Goal: Information Seeking & Learning: Learn about a topic

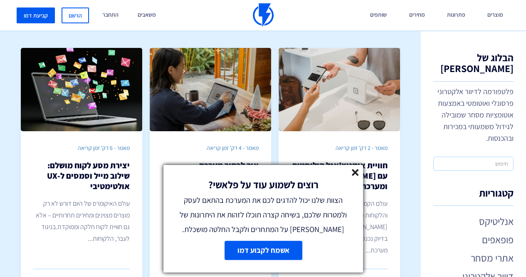
click at [354, 173] on line at bounding box center [355, 172] width 6 height 6
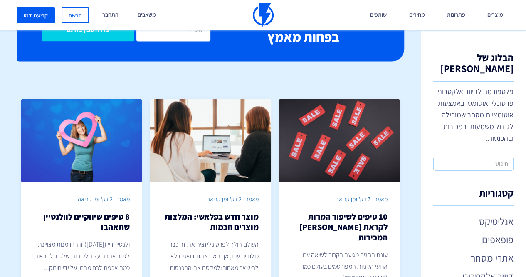
scroll to position [624, 0]
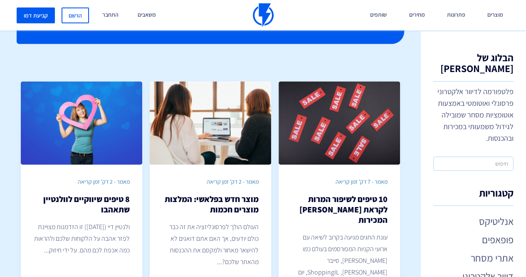
drag, startPoint x: 363, startPoint y: 136, endPoint x: 433, endPoint y: 54, distance: 107.4
click at [433, 54] on div "הבלוג של פלאשי פלטפורמה לדיוור אלקטרוני פרסונלי ואוטומטי באמצעות אוטומציות מסחר…" at bounding box center [473, 153] width 105 height 245
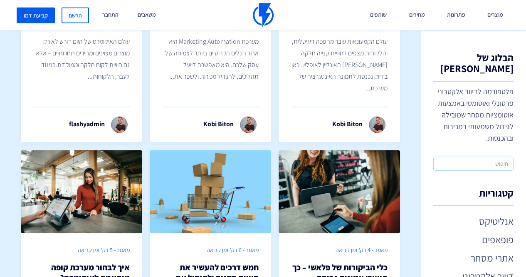
scroll to position [166, 0]
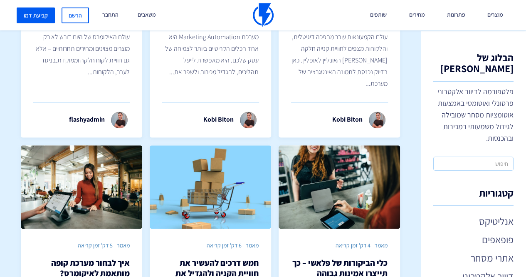
click at [482, 17] on link "מוצרים" at bounding box center [495, 15] width 28 height 30
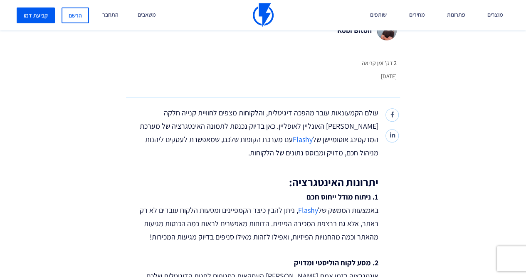
scroll to position [291, 0]
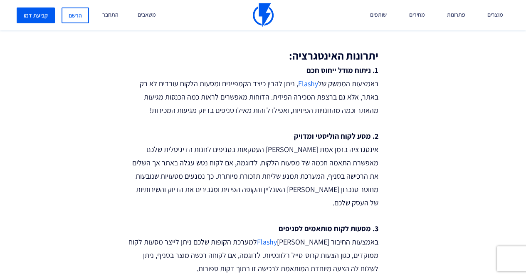
click at [371, 85] on p "1. ניתוח מודל ייחוס חכם באמצעות הממשק של Flashy , ניתן להבין כיצד הקמפיינים ומס…" at bounding box center [252, 90] width 252 height 53
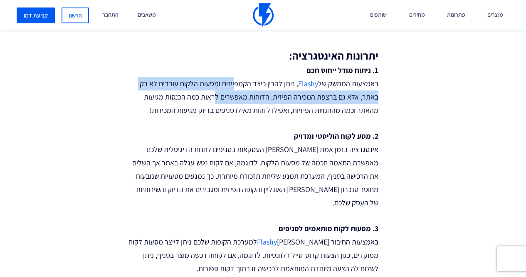
drag, startPoint x: 234, startPoint y: 87, endPoint x: 214, endPoint y: 99, distance: 23.3
click at [214, 99] on p "1. ניתוח מודל ייחוס חכם באמצעות הממשק של Flashy , ניתן להבין כיצד הקמפיינים ומס…" at bounding box center [252, 90] width 252 height 53
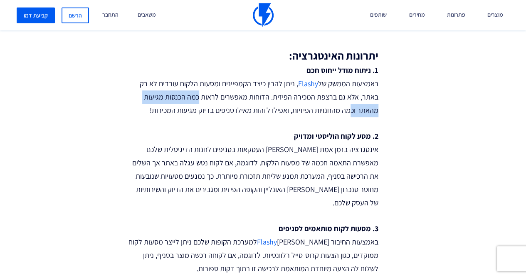
drag, startPoint x: 348, startPoint y: 106, endPoint x: 198, endPoint y: 102, distance: 149.8
click at [198, 102] on p "1. ניתוח מודל ייחוס חכם באמצעות הממשק של Flashy , ניתן להבין כיצד הקמפיינים ומס…" at bounding box center [252, 90] width 252 height 53
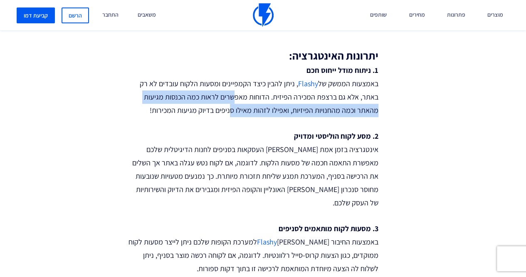
drag, startPoint x: 232, startPoint y: 100, endPoint x: 233, endPoint y: 110, distance: 9.6
click at [233, 110] on p "1. ניתוח מודל ייחוס חכם באמצעות הממשק של Flashy , ניתן להבין כיצד הקמפיינים ומס…" at bounding box center [252, 90] width 252 height 53
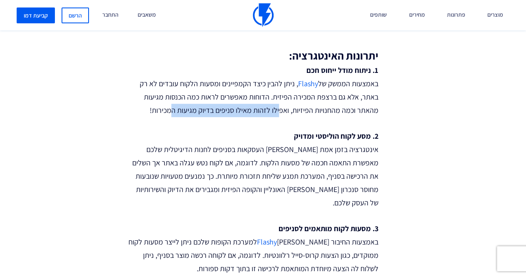
drag, startPoint x: 278, startPoint y: 110, endPoint x: 172, endPoint y: 111, distance: 105.6
click at [172, 111] on p "1. ניתוח מודל ייחוס חכם באמצעות הממשק של Flashy , ניתן להבין כיצד הקמפיינים ומס…" at bounding box center [252, 90] width 252 height 53
drag, startPoint x: 172, startPoint y: 111, endPoint x: 264, endPoint y: 116, distance: 92.5
click at [264, 116] on p "1. ניתוח מודל ייחוס חכם באמצעות הממשק של Flashy , ניתן להבין כיצד הקמפיינים ומס…" at bounding box center [252, 90] width 252 height 53
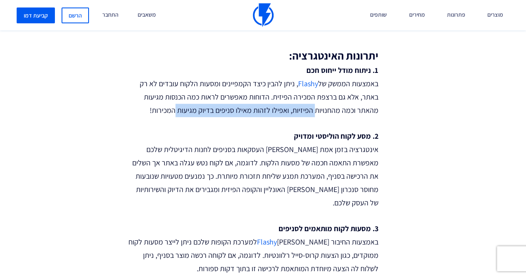
drag, startPoint x: 314, startPoint y: 114, endPoint x: 178, endPoint y: 109, distance: 136.9
click at [178, 109] on p "1. ניתוח מודל ייחוס חכם באמצעות הממשק של Flashy , ניתן להבין כיצד הקמפיינים ומס…" at bounding box center [252, 90] width 252 height 53
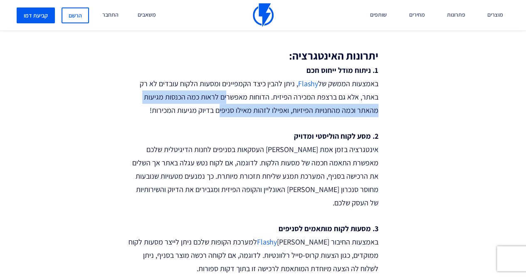
drag, startPoint x: 223, startPoint y: 100, endPoint x: 221, endPoint y: 108, distance: 7.9
click at [221, 108] on p "1. ניתוח מודל ייחוס חכם באמצעות הממשק של Flashy , ניתן להבין כיצד הקמפיינים ומס…" at bounding box center [252, 90] width 252 height 53
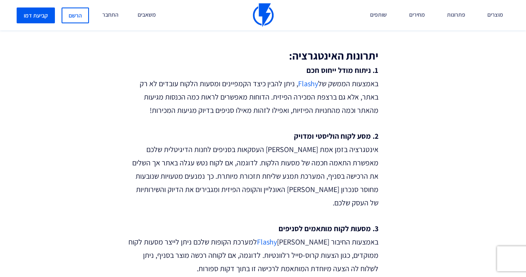
drag, startPoint x: 326, startPoint y: 138, endPoint x: 361, endPoint y: 164, distance: 44.0
click at [326, 138] on strong "2. מסע לקוח הוליסטי ומדויק" at bounding box center [336, 136] width 84 height 10
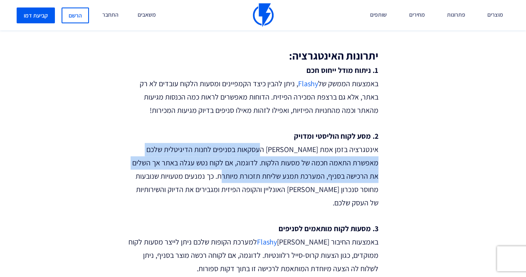
drag, startPoint x: 261, startPoint y: 156, endPoint x: 250, endPoint y: 176, distance: 23.1
click at [250, 176] on p "2. מסע לקוח הוליסטי ומדויק אינטגרציה בזמן אמת בין העסקאות בסניפים לחנות הדיגיטל…" at bounding box center [252, 169] width 252 height 80
click at [250, 175] on p "2. מסע לקוח הוליסטי ומדויק אינטגרציה בזמן אמת בין העסקאות בסניפים לחנות הדיגיטל…" at bounding box center [252, 169] width 252 height 80
drag, startPoint x: 275, startPoint y: 145, endPoint x: 264, endPoint y: 174, distance: 31.1
click at [264, 174] on p "2. מסע לקוח הוליסטי ומדויק אינטגרציה בזמן אמת בין העסקאות בסניפים לחנות הדיגיטל…" at bounding box center [252, 169] width 252 height 80
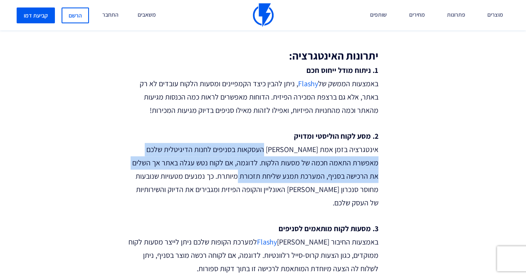
click at [264, 174] on p "2. מסע לקוח הוליסטי ומדויק אינטגרציה בזמן אמת בין העסקאות בסניפים לחנות הדיגיטל…" at bounding box center [252, 169] width 252 height 80
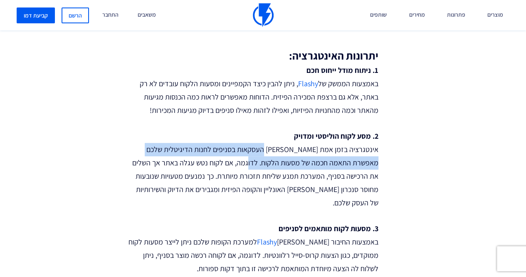
drag, startPoint x: 276, startPoint y: 154, endPoint x: 269, endPoint y: 163, distance: 10.9
click at [269, 163] on p "2. מסע לקוח הוליסטי ומדויק אינטגרציה בזמן אמת בין העסקאות בסניפים לחנות הדיגיטל…" at bounding box center [252, 169] width 252 height 80
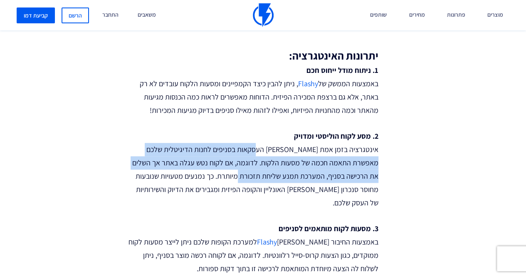
drag, startPoint x: 270, startPoint y: 149, endPoint x: 263, endPoint y: 170, distance: 22.1
click at [263, 170] on p "2. מסע לקוח הוליסטי ומדויק אינטגרציה בזמן אמת בין העסקאות בסניפים לחנות הדיגיטל…" at bounding box center [252, 169] width 252 height 80
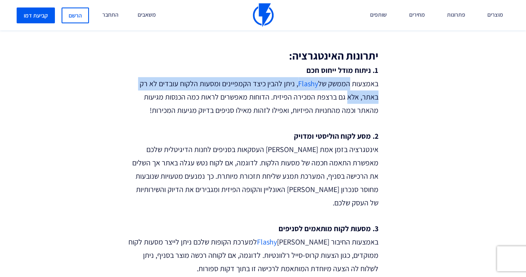
drag, startPoint x: 350, startPoint y: 82, endPoint x: 347, endPoint y: 95, distance: 14.1
click at [347, 95] on p "1. ניתוח מודל ייחוס חכם באמצעות הממשק של Flashy , ניתן להבין כיצד הקמפיינים ומס…" at bounding box center [252, 90] width 252 height 53
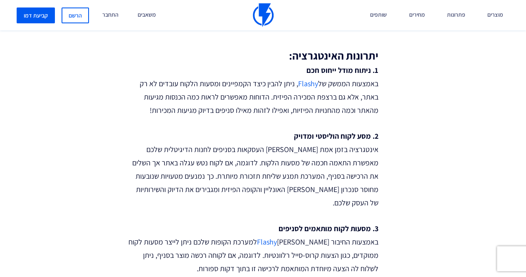
click at [349, 107] on p "1. ניתוח מודל ייחוס חכם באמצעות הממשק של Flashy , ניתן להבין כיצד הקמפיינים ומס…" at bounding box center [252, 90] width 252 height 53
drag, startPoint x: 348, startPoint y: 95, endPoint x: 264, endPoint y: 96, distance: 83.6
click at [264, 96] on p "1. ניתוח מודל ייחוס חכם באמצעות הממשק של Flashy , ניתן להבין כיצד הקמפיינים ומס…" at bounding box center [252, 90] width 252 height 53
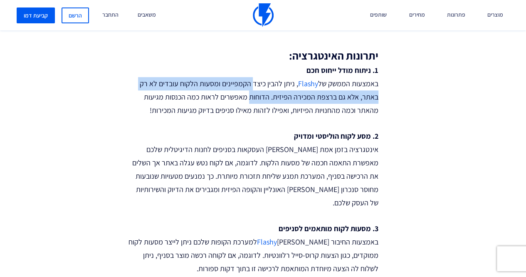
drag, startPoint x: 251, startPoint y: 77, endPoint x: 248, endPoint y: 100, distance: 23.5
click at [248, 100] on p "1. ניתוח מודל ייחוס חכם באמצעות הממשק של Flashy , ניתן להבין כיצד הקמפיינים ומס…" at bounding box center [252, 90] width 252 height 53
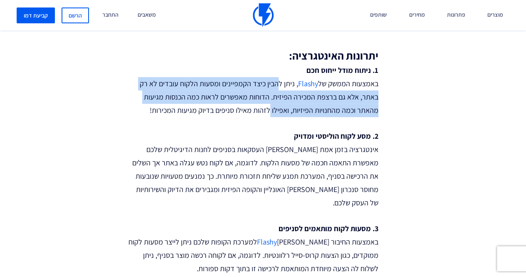
drag, startPoint x: 277, startPoint y: 82, endPoint x: 269, endPoint y: 114, distance: 32.9
click at [269, 114] on p "1. ניתוח מודל ייחוס חכם באמצעות הממשק של Flashy , ניתן להבין כיצד הקמפיינים ומס…" at bounding box center [252, 90] width 252 height 53
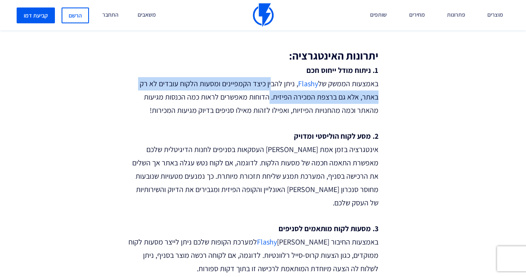
drag, startPoint x: 269, startPoint y: 83, endPoint x: 269, endPoint y: 99, distance: 15.8
click at [269, 99] on p "1. ניתוח מודל ייחוס חכם באמצעות הממשק של Flashy , ניתן להבין כיצד הקמפיינים ומס…" at bounding box center [252, 90] width 252 height 53
drag, startPoint x: 269, startPoint y: 80, endPoint x: 269, endPoint y: 94, distance: 13.3
click at [269, 94] on p "1. ניתוח מודל ייחוס חכם באמצעות הממשק של Flashy , ניתן להבין כיצד הקמפיינים ומס…" at bounding box center [252, 90] width 252 height 53
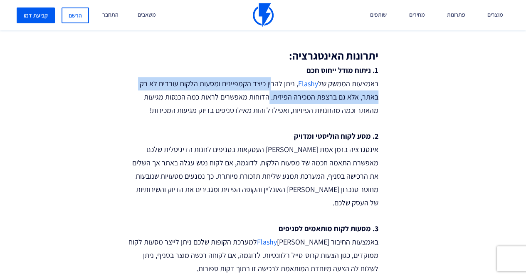
click at [269, 94] on p "1. ניתוח מודל ייחוס חכם באמצעות הממשק של Flashy , ניתן להבין כיצד הקמפיינים ומס…" at bounding box center [252, 90] width 252 height 53
drag, startPoint x: 267, startPoint y: 82, endPoint x: 268, endPoint y: 99, distance: 17.1
click at [268, 99] on p "1. ניתוח מודל ייחוס חכם באמצעות הממשק של Flashy , ניתן להבין כיצד הקמפיינים ומס…" at bounding box center [252, 90] width 252 height 53
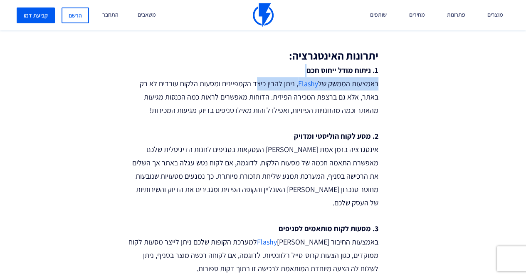
drag, startPoint x: 255, startPoint y: 75, endPoint x: 256, endPoint y: 89, distance: 14.1
click at [256, 89] on p "1. ניתוח מודל ייחוס חכם באמצעות הממשק של Flashy , ניתן להבין כיצד הקמפיינים ומס…" at bounding box center [252, 90] width 252 height 53
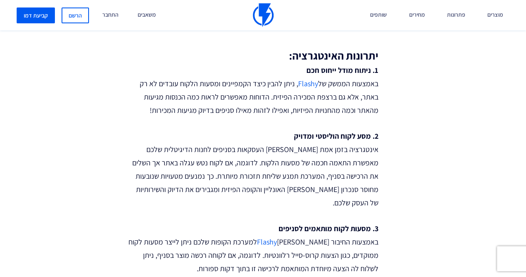
click at [260, 100] on p "1. ניתוח מודל ייחוס חכם באמצעות הממשק של Flashy , ניתן להבין כיצד הקמפיינים ומס…" at bounding box center [252, 90] width 252 height 53
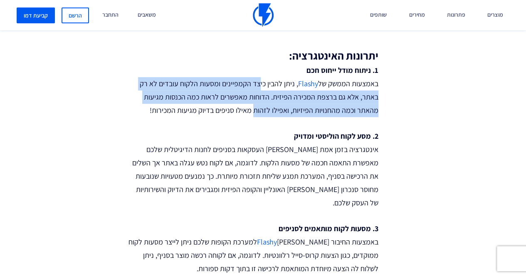
drag, startPoint x: 258, startPoint y: 82, endPoint x: 253, endPoint y: 105, distance: 24.1
click at [253, 105] on p "1. ניתוח מודל ייחוס חכם באמצעות הממשק של Flashy , ניתן להבין כיצד הקמפיינים ומס…" at bounding box center [252, 90] width 252 height 53
drag, startPoint x: 249, startPoint y: 81, endPoint x: 248, endPoint y: 109, distance: 28.3
click at [249, 109] on p "1. ניתוח מודל ייחוס חכם באמצעות הממשק של Flashy , ניתן להבין כיצד הקמפיינים ומס…" at bounding box center [252, 90] width 252 height 53
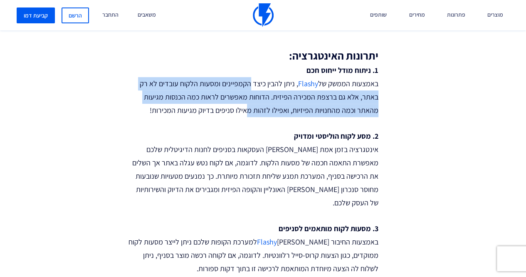
click at [248, 109] on p "1. ניתוח מודל ייחוס חכם באמצעות הממשק של Flashy , ניתן להבין כיצד הקמפיינים ומס…" at bounding box center [252, 90] width 252 height 53
drag, startPoint x: 245, startPoint y: 84, endPoint x: 244, endPoint y: 106, distance: 22.9
click at [244, 106] on p "1. ניתוח מודל ייחוס חכם באמצעות הממשק של Flashy , ניתן להבין כיצד הקמפיינים ומס…" at bounding box center [252, 90] width 252 height 53
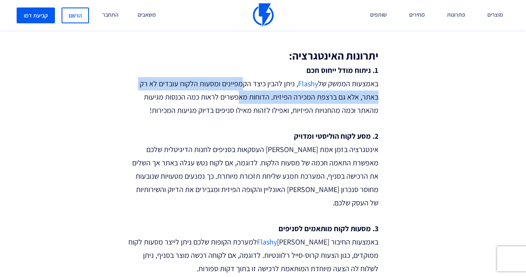
drag, startPoint x: 240, startPoint y: 84, endPoint x: 240, endPoint y: 98, distance: 14.1
click at [240, 98] on p "1. ניתוח מודל ייחוס חכם באמצעות הממשק של Flashy , ניתן להבין כיצד הקמפיינים ומס…" at bounding box center [252, 90] width 252 height 53
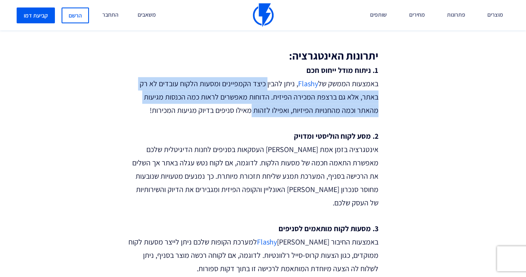
drag, startPoint x: 265, startPoint y: 83, endPoint x: 250, endPoint y: 111, distance: 31.3
click at [250, 111] on p "1. ניתוח מודל ייחוס חכם באמצעות הממשק של Flashy , ניתן להבין כיצד הקמפיינים ומס…" at bounding box center [252, 90] width 252 height 53
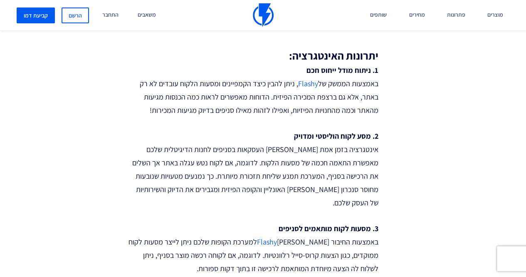
click at [250, 110] on p "1. ניתוח מודל ייחוס חכם באמצעות הממשק של Flashy , ניתן להבין כיצד הקמפיינים ומס…" at bounding box center [252, 90] width 252 height 53
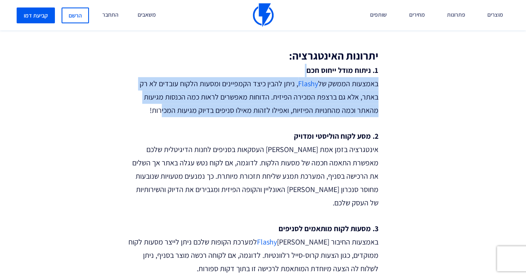
drag, startPoint x: 151, startPoint y: 67, endPoint x: 164, endPoint y: 109, distance: 44.9
click at [164, 109] on p "1. ניתוח מודל ייחוס חכם באמצעות הממשק של Flashy , ניתן להבין כיצד הקמפיינים ומס…" at bounding box center [252, 90] width 252 height 53
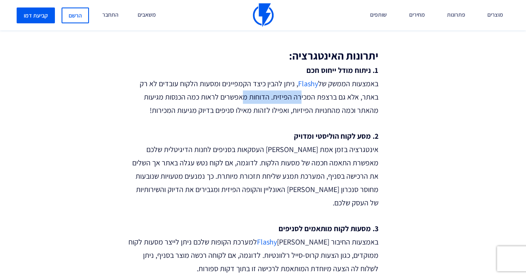
drag, startPoint x: 299, startPoint y: 102, endPoint x: 244, endPoint y: 103, distance: 55.3
click at [245, 103] on p "1. ניתוח מודל ייחוס חכם באמצעות הממשק של Flashy , ניתן להבין כיצד הקמפיינים ומס…" at bounding box center [252, 90] width 252 height 53
click at [243, 103] on p "1. ניתוח מודל ייחוס חכם באמצעות הממשק של Flashy , ניתן להבין כיצד הקמפיינים ומס…" at bounding box center [252, 90] width 252 height 53
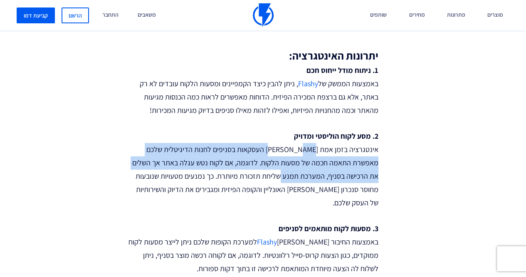
drag, startPoint x: 293, startPoint y: 148, endPoint x: 302, endPoint y: 176, distance: 28.8
click at [302, 176] on p "2. מסע לקוח הוליסטי ומדויק אינטגרציה בזמן אמת בין העסקאות בסניפים לחנות הדיגיטל…" at bounding box center [252, 169] width 252 height 80
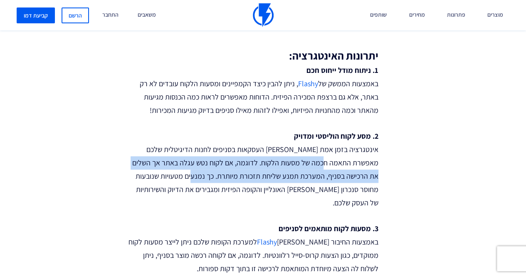
drag, startPoint x: 340, startPoint y: 163, endPoint x: 220, endPoint y: 179, distance: 120.5
click at [220, 179] on p "2. מסע לקוח הוליסטי ומדויק אינטגרציה בזמן אמת בין העסקאות בסניפים לחנות הדיגיטל…" at bounding box center [252, 169] width 252 height 80
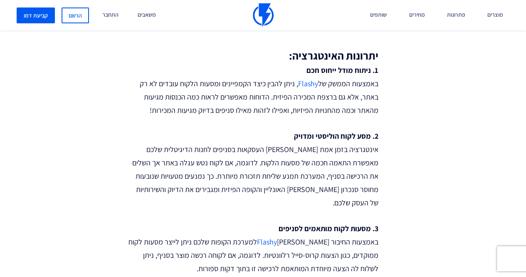
click at [221, 169] on p "2. מסע לקוח הוליסטי ומדויק אינטגרציה בזמן אמת בין העסקאות בסניפים לחנות הדיגיטל…" at bounding box center [252, 169] width 252 height 80
drag, startPoint x: 349, startPoint y: 180, endPoint x: 270, endPoint y: 178, distance: 79.0
click at [270, 178] on p "2. מסע לקוח הוליסטי ומדויק אינטגרציה בזמן אמת בין העסקאות בסניפים לחנות הדיגיטל…" at bounding box center [252, 169] width 252 height 80
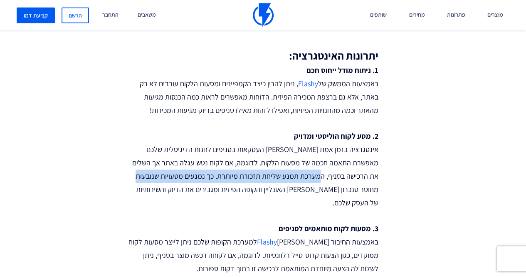
drag, startPoint x: 340, startPoint y: 176, endPoint x: 162, endPoint y: 180, distance: 178.4
click at [162, 180] on p "2. מסע לקוח הוליסטי ומדויק אינטגרציה בזמן אמת בין העסקאות בסניפים לחנות הדיגיטל…" at bounding box center [252, 169] width 252 height 80
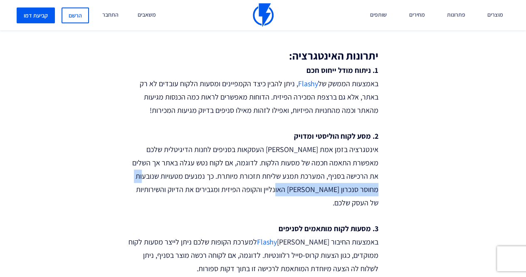
drag, startPoint x: 162, startPoint y: 180, endPoint x: 319, endPoint y: 183, distance: 156.8
click at [319, 183] on p "2. מסע לקוח הוליסטי ומדויק אינטגרציה בזמן אמת בין העסקאות בסניפים לחנות הדיגיטל…" at bounding box center [252, 169] width 252 height 80
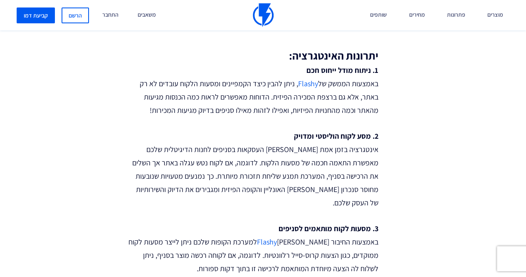
click at [318, 173] on p "2. מסע לקוח הוליסטי ומדויק אינטגרציה בזמן אמת בין העסקאות בסניפים לחנות הדיגיטל…" at bounding box center [252, 169] width 252 height 80
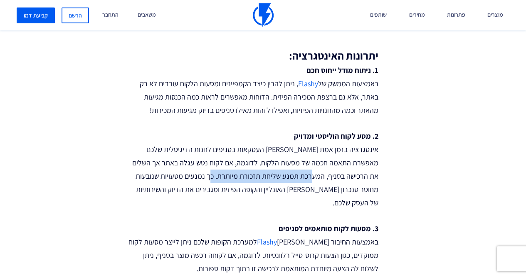
drag, startPoint x: 318, startPoint y: 173, endPoint x: 240, endPoint y: 178, distance: 78.8
click at [240, 178] on p "2. מסע לקוח הוליסטי ומדויק אינטגרציה בזמן אמת בין העסקאות בסניפים לחנות הדיגיטל…" at bounding box center [252, 169] width 252 height 80
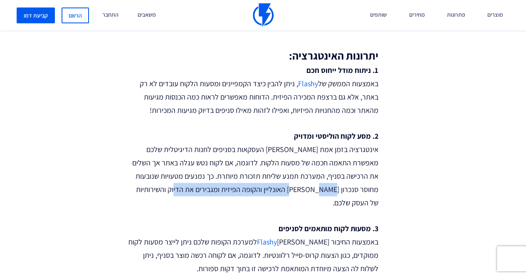
drag, startPoint x: 310, startPoint y: 187, endPoint x: 208, endPoint y: 187, distance: 101.5
click at [208, 187] on p "2. מסע לקוח הוליסטי ומדויק אינטגרציה בזמן אמת בין העסקאות בסניפים לחנות הדיגיטל…" at bounding box center [252, 169] width 252 height 80
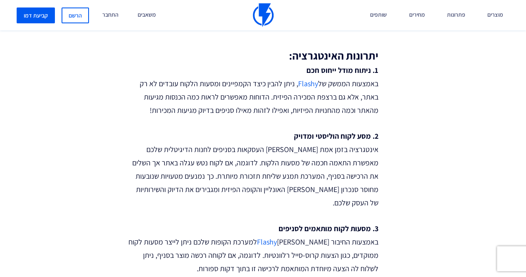
click at [208, 187] on p "2. מסע לקוח הוליסטי ומדויק אינטגרציה בזמן אמת בין העסקאות בסניפים לחנות הדיגיטל…" at bounding box center [252, 169] width 252 height 80
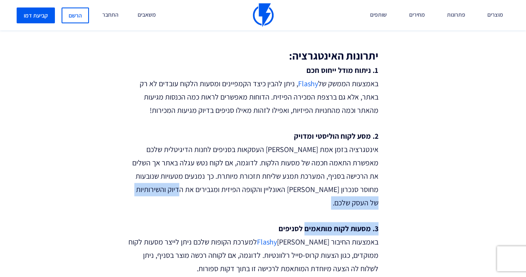
drag, startPoint x: 208, startPoint y: 187, endPoint x: 324, endPoint y: 200, distance: 116.4
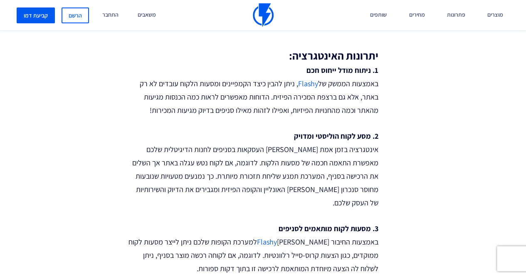
click at [324, 191] on p "2. מסע לקוח הוליסטי ומדויק אינטגרציה בזמן אמת בין העסקאות בסניפים לחנות הדיגיטל…" at bounding box center [252, 169] width 252 height 80
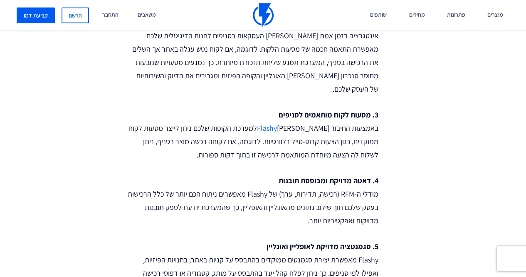
scroll to position [416, 0]
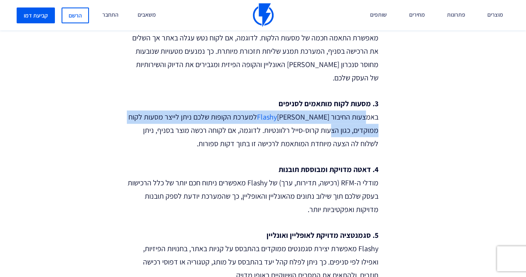
drag, startPoint x: 370, startPoint y: 97, endPoint x: 370, endPoint y: 121, distance: 23.3
click at [370, 121] on p "3. מסעות לקוח מותאמים לסניפים באמצעות החיבור בין Flashy למערכת הקופות שלכם ניתן…" at bounding box center [252, 123] width 252 height 53
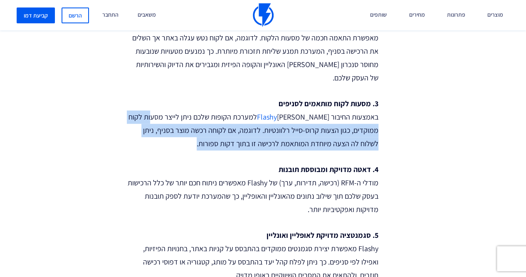
drag, startPoint x: 193, startPoint y: 102, endPoint x: 206, endPoint y: 124, distance: 25.2
click at [206, 124] on p "3. מסעות לקוח מותאמים לסניפים באמצעות החיבור בין Flashy למערכת הקופות שלכם ניתן…" at bounding box center [252, 123] width 252 height 53
click at [274, 119] on p "3. מסעות לקוח מותאמים לסניפים באמצעות החיבור בין Flashy למערכת הקופות שלכם ניתן…" at bounding box center [252, 123] width 252 height 53
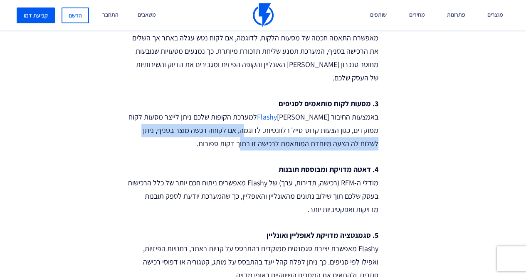
drag, startPoint x: 282, startPoint y: 116, endPoint x: 286, endPoint y: 124, distance: 9.5
click at [286, 124] on p "3. מסעות לקוח מותאמים לסניפים באמצעות החיבור בין Flashy למערכת הקופות שלכם ניתן…" at bounding box center [252, 123] width 252 height 53
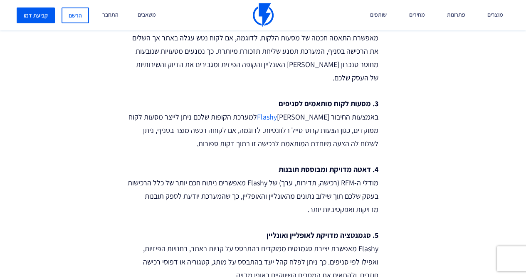
click at [279, 126] on p "3. מסעות לקוח מותאמים לסניפים באמצעות החיבור בין Flashy למערכת הקופות שלכם ניתן…" at bounding box center [252, 123] width 252 height 53
drag, startPoint x: 279, startPoint y: 126, endPoint x: 324, endPoint y: 133, distance: 46.3
click at [324, 133] on p "3. מסעות לקוח מותאמים לסניפים באמצעות החיבור בין Flashy למערכת הקופות שלכם ניתן…" at bounding box center [252, 123] width 252 height 53
drag, startPoint x: 324, startPoint y: 133, endPoint x: 259, endPoint y: 135, distance: 65.7
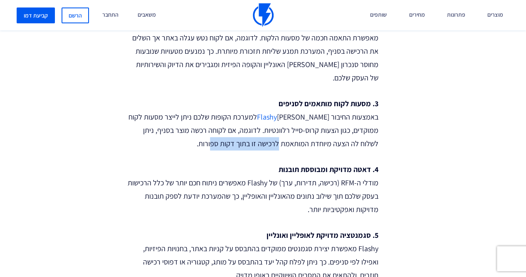
click at [259, 135] on p "3. מסעות לקוח מותאמים לסניפים באמצעות החיבור בין Flashy למערכת הקופות שלכם ניתן…" at bounding box center [252, 123] width 252 height 53
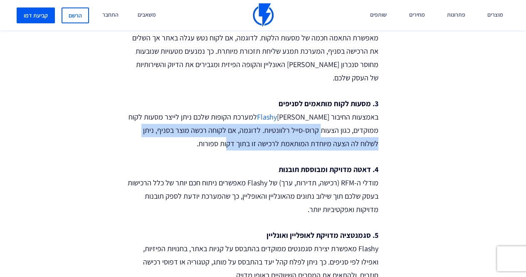
drag, startPoint x: 358, startPoint y: 118, endPoint x: 272, endPoint y: 130, distance: 87.0
click at [272, 130] on p "3. מסעות לקוח מותאמים לסניפים באמצעות החיבור בין Flashy למערכת הקופות שלכם ניתן…" at bounding box center [252, 123] width 252 height 53
drag, startPoint x: 278, startPoint y: 122, endPoint x: 280, endPoint y: 129, distance: 7.0
click at [280, 129] on p "3. מסעות לקוח מותאמים לסניפים באמצעות החיבור בין Flashy למערכת הקופות שלכם ניתן…" at bounding box center [252, 123] width 252 height 53
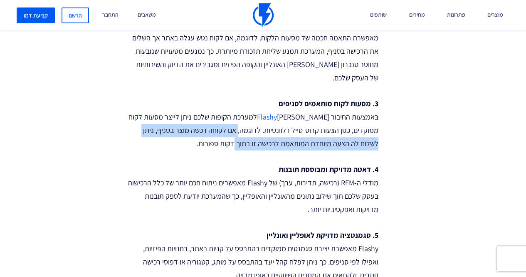
click at [280, 129] on p "3. מסעות לקוח מותאמים לסניפים באמצעות החיבור בין Flashy למערכת הקופות שלכם ניתן…" at bounding box center [252, 123] width 252 height 53
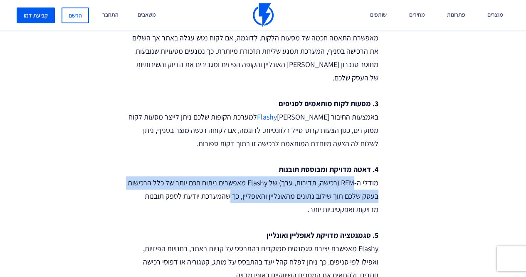
drag, startPoint x: 357, startPoint y: 169, endPoint x: 232, endPoint y: 179, distance: 124.7
click at [232, 179] on p "4. דאטה מדויקת ומבוססת תובנות מודלי ה-RFM (רכישה, תדירות, ערך) של Flashy מאפשרי…" at bounding box center [252, 189] width 252 height 53
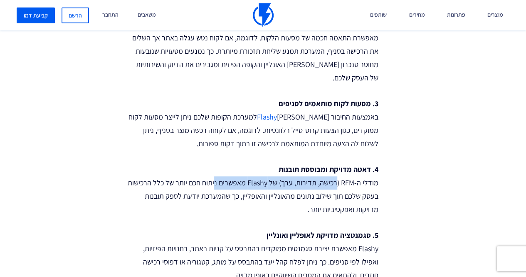
drag, startPoint x: 283, startPoint y: 167, endPoint x: 216, endPoint y: 167, distance: 66.5
click at [216, 167] on p "4. דאטה מדויקת ומבוססת תובנות מודלי ה-RFM (רכישה, תדירות, ערך) של Flashy מאפשרי…" at bounding box center [252, 189] width 252 height 53
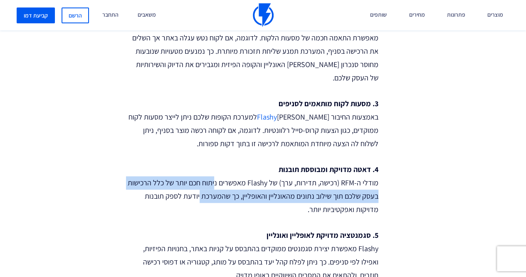
drag, startPoint x: 216, startPoint y: 167, endPoint x: 223, endPoint y: 184, distance: 18.3
click at [223, 184] on p "4. דאטה מדויקת ומבוססת תובנות מודלי ה-RFM (רכישה, תדירות, ערך) של Flashy מאפשרי…" at bounding box center [252, 189] width 252 height 53
drag, startPoint x: 242, startPoint y: 169, endPoint x: 249, endPoint y: 187, distance: 18.7
click at [249, 187] on p "4. דאטה מדויקת ומבוססת תובנות מודלי ה-RFM (רכישה, תדירות, ערך) של Flashy מאפשרי…" at bounding box center [252, 189] width 252 height 53
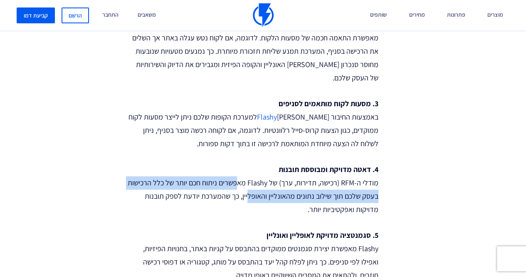
click at [249, 187] on p "4. דאטה מדויקת ומבוססת תובנות מודלי ה-RFM (רכישה, תדירות, ערך) של Flashy מאפשרי…" at bounding box center [252, 189] width 252 height 53
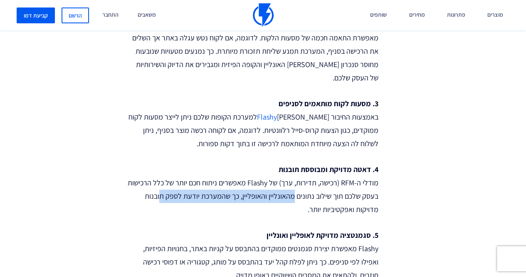
drag, startPoint x: 296, startPoint y: 181, endPoint x: 163, endPoint y: 180, distance: 133.1
click at [163, 180] on p "4. דאטה מדויקת ומבוססת תובנות מודלי ה-RFM (רכישה, תדירות, ערך) של Flashy מאפשרי…" at bounding box center [252, 189] width 252 height 53
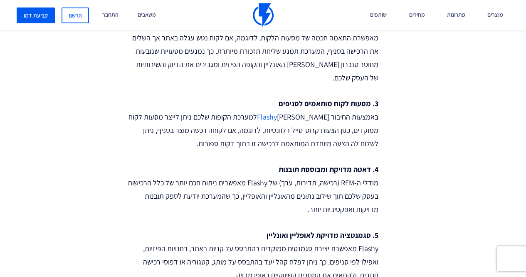
click at [337, 193] on p "4. דאטה מדויקת ומבוססת תובנות מודלי ה-RFM (רכישה, תדירות, ערך) של Flashy מאפשרי…" at bounding box center [252, 189] width 252 height 53
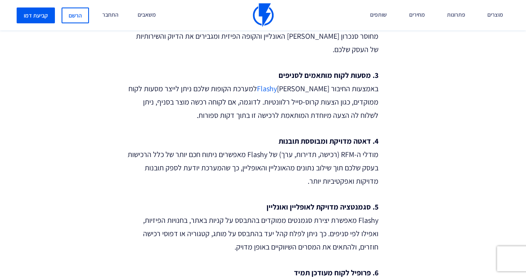
scroll to position [457, 0]
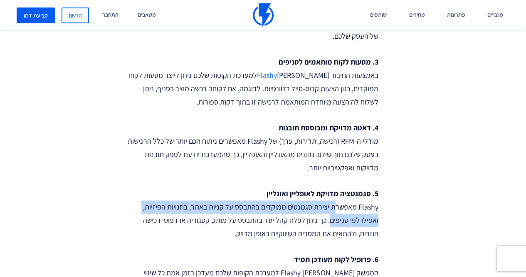
drag, startPoint x: 337, startPoint y: 192, endPoint x: 333, endPoint y: 206, distance: 14.7
click at [333, 206] on p "5. סגמנטציה מדויקת לאופליין ואונליין Flashy מאפשרת יצירת סגמנטים ממוקדים בהתבסס…" at bounding box center [252, 213] width 252 height 53
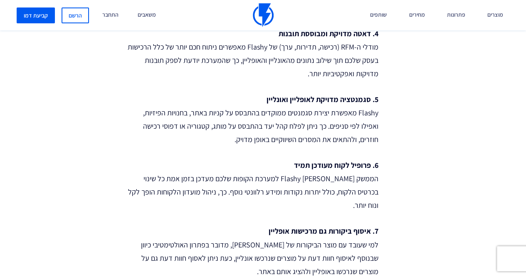
scroll to position [582, 0]
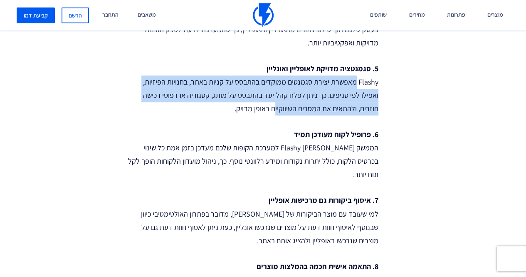
drag, startPoint x: 358, startPoint y: 63, endPoint x: 275, endPoint y: 99, distance: 90.5
click at [275, 99] on p "5. סגמנטציה מדויקת לאופליין ואונליין Flashy מאפשרת יצירת סגמנטים ממוקדים בהתבסס…" at bounding box center [252, 88] width 252 height 53
drag, startPoint x: 271, startPoint y: 59, endPoint x: 268, endPoint y: 91, distance: 32.6
click at [268, 91] on p "5. סגמנטציה מדויקת לאופליין ואונליין Flashy מאפשרת יצירת סגמנטים ממוקדים בהתבסס…" at bounding box center [252, 88] width 252 height 53
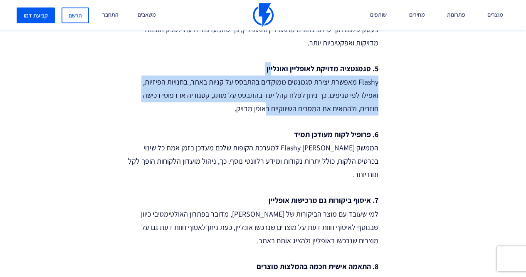
click at [268, 91] on p "5. סגמנטציה מדויקת לאופליין ואונליין Flashy מאפשרת יצירת סגמנטים ממוקדים בהתבסס…" at bounding box center [252, 88] width 252 height 53
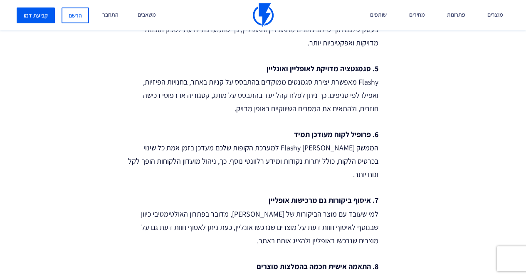
drag, startPoint x: 319, startPoint y: 81, endPoint x: 319, endPoint y: 86, distance: 5.0
click at [319, 86] on p "5. סגמנטציה מדויקת לאופליין ואונליין Flashy מאפשרת יצירת סגמנטים ממוקדים בהתבסס…" at bounding box center [252, 88] width 252 height 53
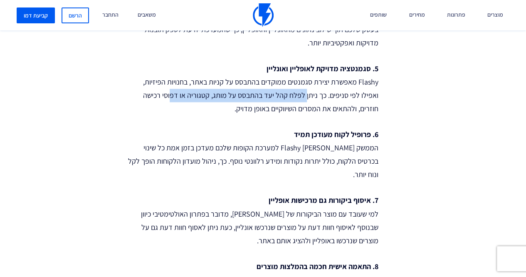
drag, startPoint x: 305, startPoint y: 79, endPoint x: 175, endPoint y: 81, distance: 130.6
click at [175, 81] on p "5. סגמנטציה מדויקת לאופליין ואונליין Flashy מאפשרת יצירת סגמנטים ממוקדים בהתבסס…" at bounding box center [252, 88] width 252 height 53
drag, startPoint x: 175, startPoint y: 81, endPoint x: 306, endPoint y: 78, distance: 131.5
click at [174, 81] on p "5. סגמנטציה מדויקת לאופליין ואונליין Flashy מאפשרת יצירת סגמנטים ממוקדים בהתבסס…" at bounding box center [252, 88] width 252 height 53
drag, startPoint x: 354, startPoint y: 78, endPoint x: 344, endPoint y: 89, distance: 15.6
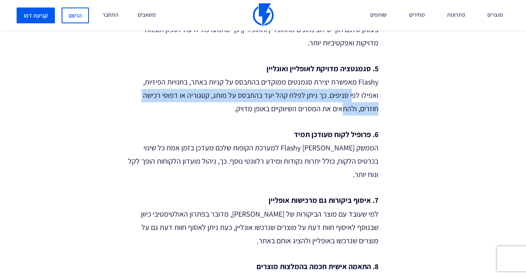
click at [344, 89] on p "5. סגמנטציה מדויקת לאופליין ואונליין Flashy מאפשרת יצירת סגמנטים ממוקדים בהתבסס…" at bounding box center [252, 88] width 252 height 53
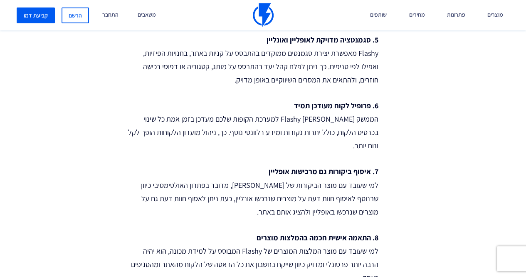
scroll to position [624, 0]
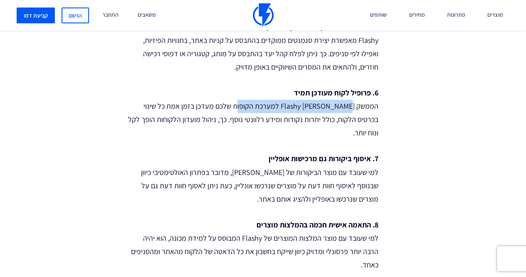
drag
click at [247, 91] on p "6. פרופיל לקוח מעודכן תמיד הממשק בין Flashy למערכת הקופות שלכם מעדכן בזמן אמת כ…" at bounding box center [252, 112] width 252 height 53
click at [336, 98] on p "6. פרופיל לקוח מעודכן תמיד הממשק בין Flashy למערכת הקופות שלכם מעדכן בזמן אמת כ…" at bounding box center [252, 112] width 252 height 53
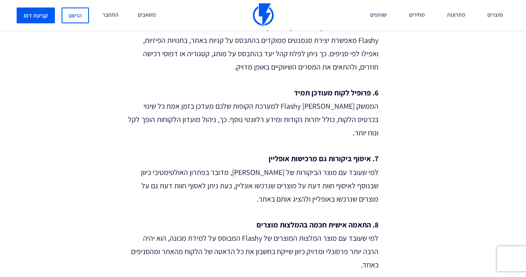
click at [339, 100] on p "6. פרופיל לקוח מעודכן תמיד הממשק בין Flashy למערכת הקופות שלכם מעדכן בזמן אמת כ…" at bounding box center [252, 112] width 252 height 53
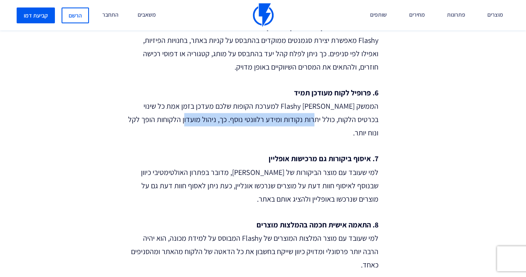
drag, startPoint x: 341, startPoint y: 105, endPoint x: 213, endPoint y: 101, distance: 127.7
click at [213, 101] on p "6. פרופיל לקוח מעודכן תמיד הממשק בין Flashy למערכת הקופות שלכם מעדכן בזמן אמת כ…" at bounding box center [252, 112] width 252 height 53
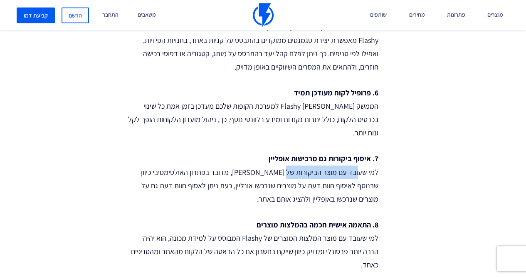
click at [288, 152] on p "7. איסוף ביקורות גם מרכישות אופליין למי שעובד עם מוצר הביקורות של Flashy, מדובר…" at bounding box center [252, 178] width 252 height 53
click at [250, 152] on p "7. איסוף ביקורות גם מרכישות אופליין למי שעובד עם מוצר הביקורות של Flashy, מדובר…" at bounding box center [252, 178] width 252 height 53
click at [311, 152] on p "7. איסוף ביקורות גם מרכישות אופליין למי שעובד עם מוצר הביקורות של Flashy, מדובר…" at bounding box center [252, 178] width 252 height 53
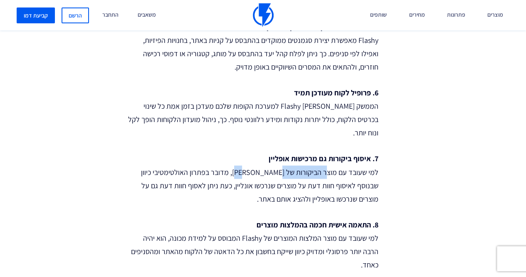
click at [270, 152] on p "7. איסוף ביקורות גם מרכישות אופליין למי שעובד עם מוצר הביקורות של Flashy, מדובר…" at bounding box center [252, 178] width 252 height 53
click at [240, 152] on p "7. איסוף ביקורות גם מרכישות אופליין למי שעובד עם מוצר הביקורות של Flashy, מדובר…" at bounding box center [252, 178] width 252 height 53
click at [239, 152] on p "7. איסוף ביקורות גם מרכישות אופליין למי שעובד עם מוצר הביקורות של Flashy, מדובר…" at bounding box center [252, 178] width 252 height 53
click at [344, 152] on p "7. איסוף ביקורות גם מרכישות אופליין למי שעובד עם מוצר הביקורות של Flashy, מדובר…" at bounding box center [252, 178] width 252 height 53
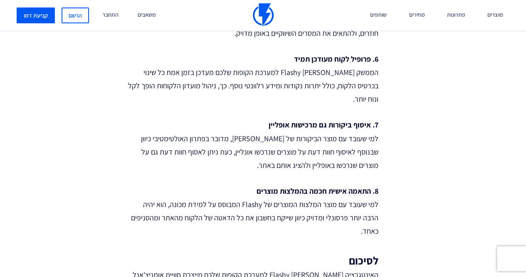
scroll to position [665, 0]
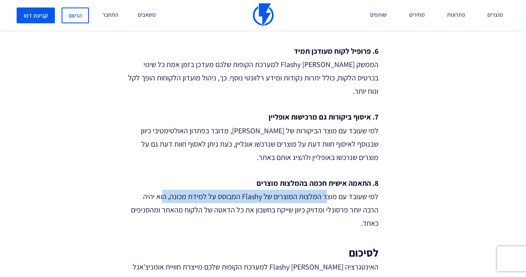
drag, startPoint x: 328, startPoint y: 164, endPoint x: 166, endPoint y: 166, distance: 161.4
click at [166, 176] on p "8. התאמה אישית חכמה בהמלצות מוצרים למי שעובד עם מוצר המלצות המוצרים של Flashy ה…" at bounding box center [252, 202] width 252 height 53
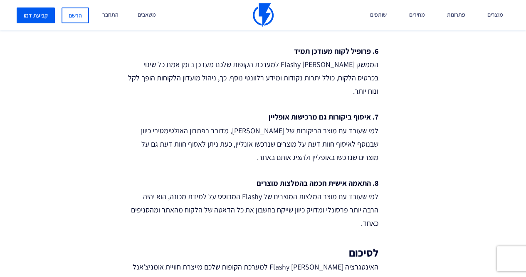
scroll to position [749, 0]
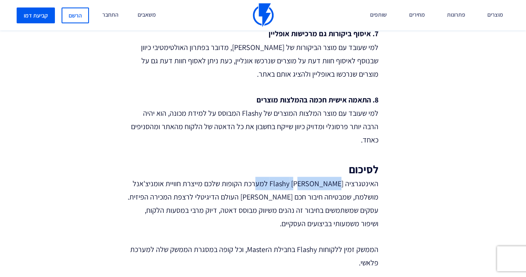
drag, startPoint x: 336, startPoint y: 139, endPoint x: 267, endPoint y: 150, distance: 70.2
click at [267, 176] on p "האינטגרציה בין Flashy למערכת הקופות שלכם מייצרת חוויית אומניצ'אנל מושלמת, שמבטי…" at bounding box center [252, 202] width 252 height 53
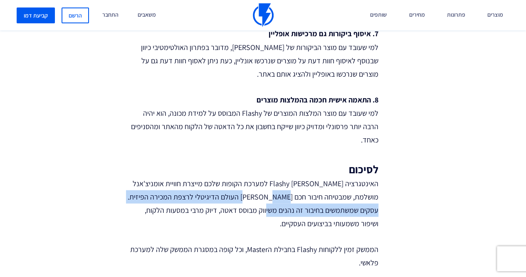
drag, startPoint x: 267, startPoint y: 150, endPoint x: 268, endPoint y: 168, distance: 18.4
click at [268, 176] on p "האינטגרציה בין Flashy למערכת הקופות שלכם מייצרת חוויית אומניצ'אנל מושלמת, שמבטי…" at bounding box center [252, 202] width 252 height 53
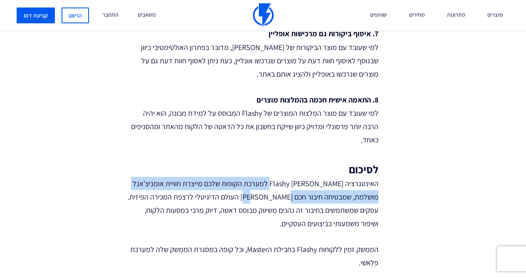
drag, startPoint x: 278, startPoint y: 139, endPoint x: 279, endPoint y: 158, distance: 19.6
click at [279, 176] on p "האינטגרציה בין Flashy למערכת הקופות שלכם מייצרת חוויית אומניצ'אנל מושלמת, שמבטי…" at bounding box center [252, 202] width 252 height 53
click at [286, 176] on p "האינטגרציה בין Flashy למערכת הקופות שלכם מייצרת חוויית אומניצ'אנל מושלמת, שמבטי…" at bounding box center [252, 202] width 252 height 53
drag, startPoint x: 269, startPoint y: 146, endPoint x: 253, endPoint y: 158, distance: 20.1
click at [253, 176] on p "האינטגרציה בין Flashy למערכת הקופות שלכם מייצרת חוויית אומניצ'אנל מושלמת, שמבטי…" at bounding box center [252, 202] width 252 height 53
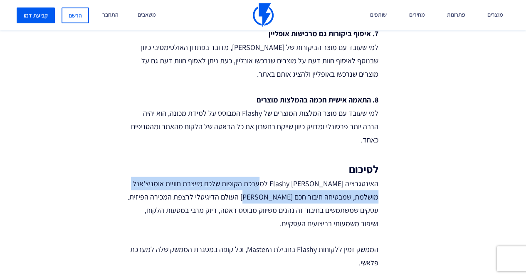
click at [253, 176] on p "האינטגרציה בין Flashy למערכת הקופות שלכם מייצרת חוויית אומניצ'אנל מושלמת, שמבטי…" at bounding box center [252, 202] width 252 height 53
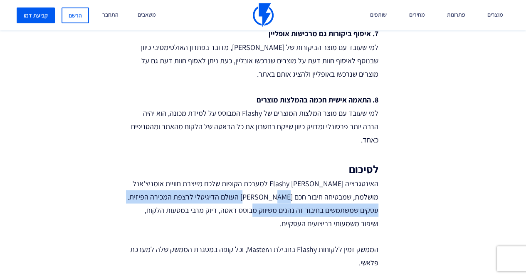
drag, startPoint x: 253, startPoint y: 158, endPoint x: 253, endPoint y: 165, distance: 6.7
click at [253, 176] on p "האינטגרציה בין Flashy למערכת הקופות שלכם מייצרת חוויית אומניצ'אנל מושלמת, שמבטי…" at bounding box center [252, 202] width 252 height 53
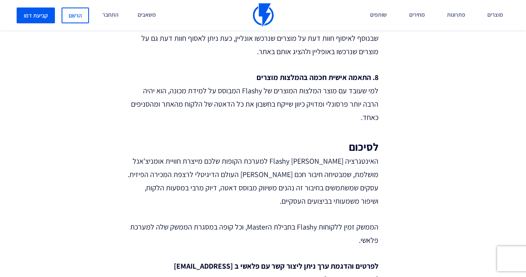
scroll to position [790, 0]
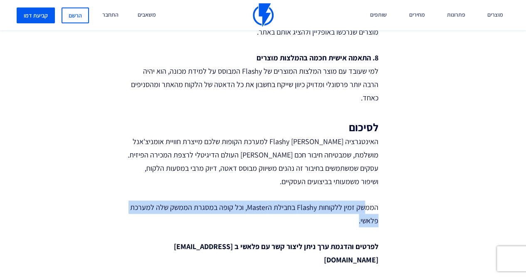
drag, startPoint x: 361, startPoint y: 166, endPoint x: 227, endPoint y: 175, distance: 133.8
click at [227, 200] on p "הממשק זמין ללקוחות Flashy בחבילת הMaster, וכל קופה במסגרת הממשק שלה למערכת פלאש…" at bounding box center [252, 213] width 252 height 27
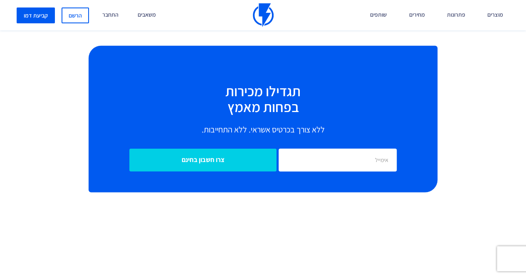
scroll to position [1081, 0]
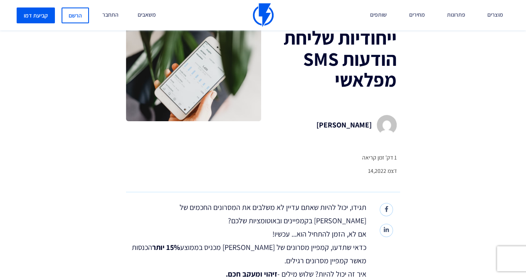
scroll to position [42, 0]
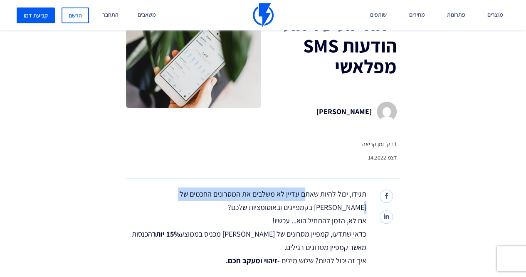
drag, startPoint x: 219, startPoint y: 189, endPoint x: 176, endPoint y: 190, distance: 43.3
click at [176, 190] on p "תגידו, יכול להיות שאתם עדיין לא משלבים את המסרונים החכמים של פלאשי בקמפיינים וב…" at bounding box center [246, 227] width 240 height 80
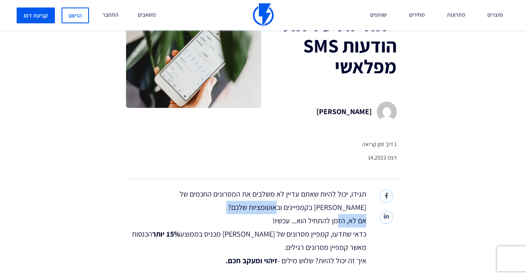
drag, startPoint x: 334, startPoint y: 206, endPoint x: 336, endPoint y: 218, distance: 12.2
click at [336, 218] on p "תגידו, יכול להיות שאתם עדיין לא משלבים את המסרונים החכמים של פלאשי בקמפיינים וב…" at bounding box center [246, 227] width 240 height 80
click at [334, 222] on p "תגידו, יכול להיות שאתם עדיין לא משלבים את המסרונים החכמים של פלאשי בקמפיינים וב…" at bounding box center [246, 227] width 240 height 80
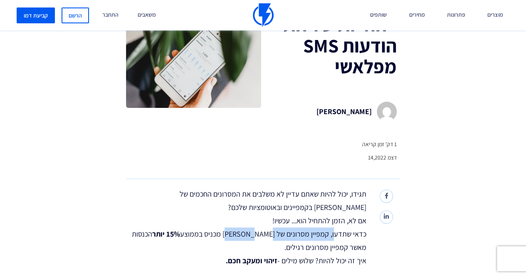
drag, startPoint x: 334, startPoint y: 232, endPoint x: 247, endPoint y: 233, distance: 87.3
click at [248, 233] on p "תגידו, יכול להיות שאתם עדיין לא משלבים את המסרונים החכמים של פלאשי בקמפיינים וב…" at bounding box center [246, 227] width 240 height 80
click at [247, 233] on p "תגידו, יכול להיות שאתם עדיין לא משלבים את המסרונים החכמים של פלאשי בקמפיינים וב…" at bounding box center [246, 227] width 240 height 80
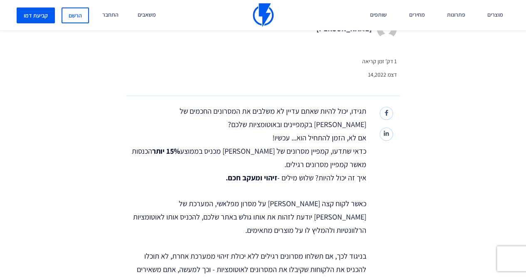
scroll to position [125, 0]
click at [335, 166] on p "תגידו, יכול להיות שאתם עדיין לא משלבים את המסרונים החכמים של פלאשי בקמפיינים וב…" at bounding box center [246, 144] width 240 height 80
drag, startPoint x: 335, startPoint y: 171, endPoint x: 297, endPoint y: 175, distance: 38.4
click at [297, 175] on p "תגידו, יכול להיות שאתם עדיין לא משלבים את המסרונים החכמים של פלאשי בקמפיינים וב…" at bounding box center [246, 144] width 240 height 80
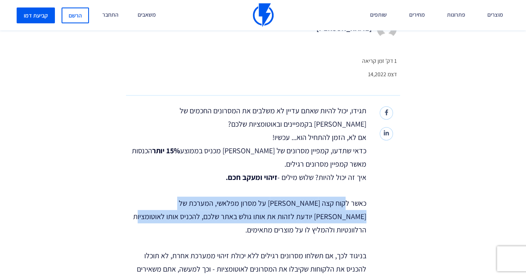
drag, startPoint x: 299, startPoint y: 208, endPoint x: 204, endPoint y: 213, distance: 95.8
click at [204, 213] on p "כאשר לקוח קצה מקליק על מסרון מפלאשי, המערכת של פלאשי יודעת לזהות את אותו גולש ב…" at bounding box center [246, 216] width 240 height 40
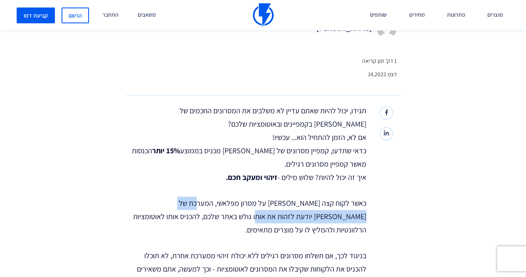
drag, startPoint x: 204, startPoint y: 205, endPoint x: 319, endPoint y: 211, distance: 114.5
click at [319, 211] on p "כאשר לקוח קצה מקליק על מסרון מפלאשי, המערכת של פלאשי יודעת לזהות את אותו גולש ב…" at bounding box center [246, 216] width 240 height 40
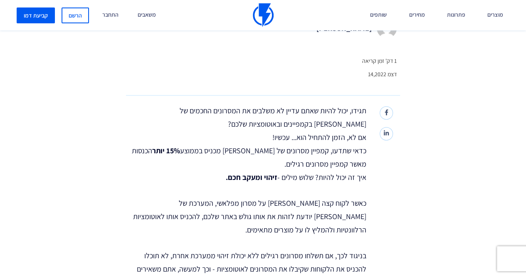
click at [312, 202] on p "כאשר לקוח קצה מקליק על מסרון מפלאשי, המערכת של פלאשי יודעת לזהות את אותו גולש ב…" at bounding box center [246, 216] width 240 height 40
drag, startPoint x: 231, startPoint y: 197, endPoint x: 195, endPoint y: 197, distance: 35.8
click at [195, 197] on p "כאשר לקוח קצה מקליק על מסרון מפלאשי, המערכת של פלאשי יודעת לזהות את אותו גולש ב…" at bounding box center [246, 216] width 240 height 40
drag, startPoint x: 304, startPoint y: 214, endPoint x: 220, endPoint y: 217, distance: 83.6
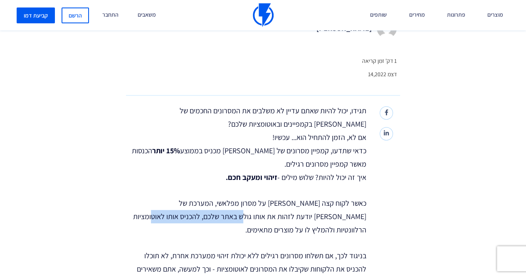
click at [220, 217] on p "כאשר לקוח קצה מקליק על מסרון מפלאשי, המערכת של פלאשי יודעת לזהות את אותו גולש ב…" at bounding box center [246, 216] width 240 height 40
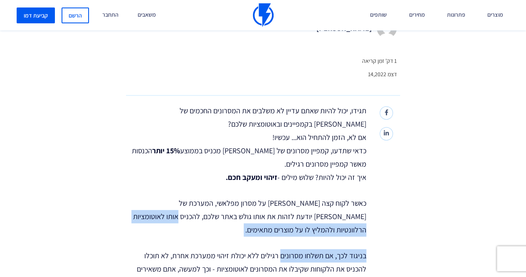
drag, startPoint x: 220, startPoint y: 217, endPoint x: 288, endPoint y: 224, distance: 68.6
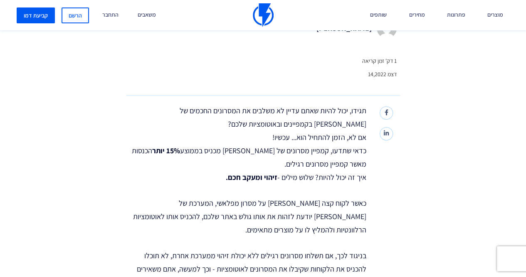
click at [290, 217] on p "כאשר לקוח קצה מקליק על מסרון מפלאשי, המערכת של פלאשי יודעת לזהות את אותו גולש ב…" at bounding box center [246, 216] width 240 height 40
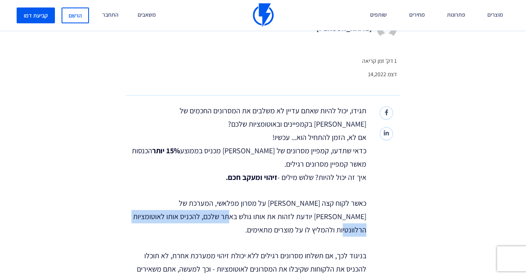
drag, startPoint x: 290, startPoint y: 217, endPoint x: 179, endPoint y: 215, distance: 111.5
click at [179, 215] on p "כאשר לקוח קצה מקליק על מסרון מפלאשי, המערכת של פלאשי יודעת לזהות את אותו גולש ב…" at bounding box center [246, 216] width 240 height 40
drag, startPoint x: 179, startPoint y: 215, endPoint x: 251, endPoint y: 216, distance: 72.4
click at [251, 216] on p "כאשר לקוח קצה מקליק על מסרון מפלאשי, המערכת של פלאשי יודעת לזהות את אותו גולש ב…" at bounding box center [246, 216] width 240 height 40
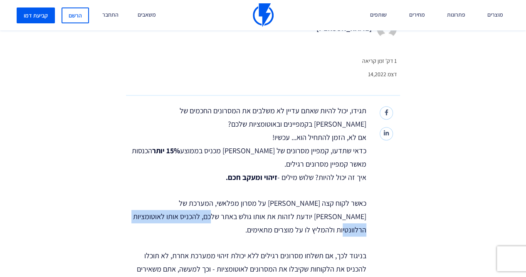
click at [251, 216] on p "כאשר לקוח קצה מקליק על מסרון מפלאשי, המערכת של פלאשי יודעת לזהות את אותו גולש ב…" at bounding box center [246, 216] width 240 height 40
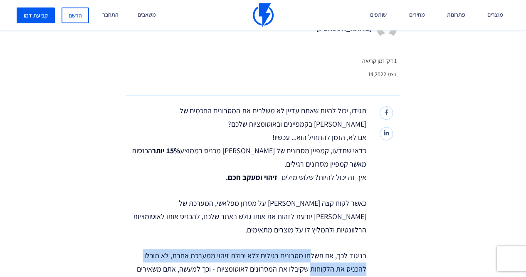
drag, startPoint x: 308, startPoint y: 245, endPoint x: 312, endPoint y: 252, distance: 8.0
click at [312, 252] on p "בניגוד לכך, אם תשלחו מסרונים רגילים ללא יכולת זיהוי ממערכת אחרת, לא תוכלו להכני…" at bounding box center [246, 269] width 240 height 40
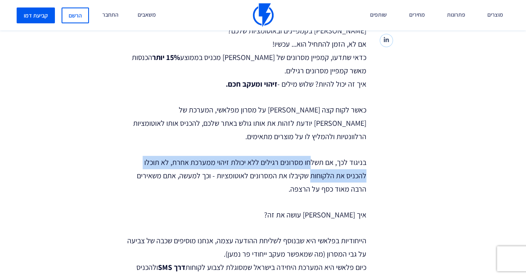
scroll to position [291, 0]
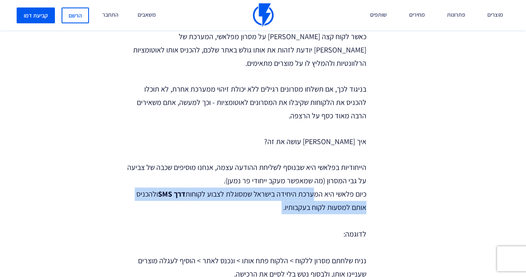
drag, startPoint x: 315, startPoint y: 175, endPoint x: 310, endPoint y: 201, distance: 26.7
click at [310, 201] on p "הייחודיות בפלאשי היא שבנוסף לשליחת ההודעה עצמה, אנחנו מוסיפים שכבה של צביעה על …" at bounding box center [246, 221] width 240 height 120
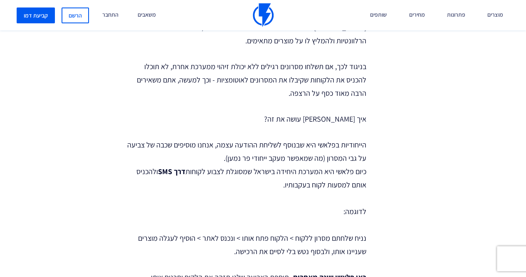
scroll to position [333, 0]
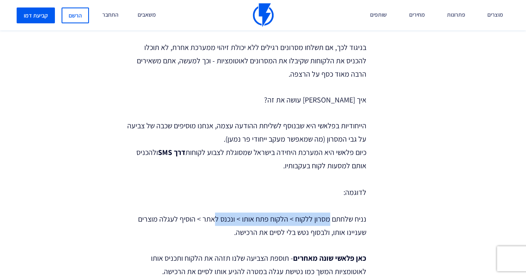
drag, startPoint x: 329, startPoint y: 207, endPoint x: 216, endPoint y: 210, distance: 113.2
click at [216, 210] on p "הייחודיות בפלאשי היא שבנוסף לשליחת ההודעה עצמה, אנחנו מוסיפים שכבה של צביעה על …" at bounding box center [246, 179] width 240 height 120
click at [181, 206] on p "הייחודיות בפלאשי היא שבנוסף לשליחת ההודעה עצמה, אנחנו מוסיפים שכבה של צביעה על …" at bounding box center [246, 179] width 240 height 120
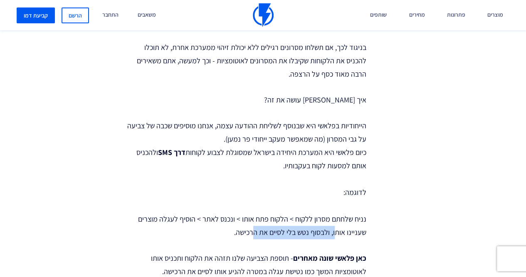
drag, startPoint x: 334, startPoint y: 217, endPoint x: 254, endPoint y: 216, distance: 79.4
click at [254, 216] on p "הייחודיות בפלאשי היא שבנוסף לשליחת ההודעה עצמה, אנחנו מוסיפים שכבה של צביעה על …" at bounding box center [246, 179] width 240 height 120
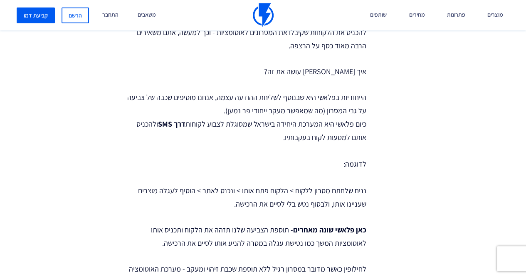
scroll to position [374, 0]
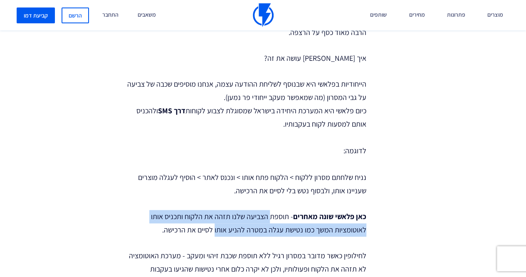
drag, startPoint x: 272, startPoint y: 205, endPoint x: 217, endPoint y: 220, distance: 56.8
click at [217, 220] on p "כאן פלאשי שונה מאחרים - תוספת הצביעה שלנו תזהה את הלקוח ותכניס אותו לאוטומציות …" at bounding box center [246, 223] width 240 height 27
drag, startPoint x: 221, startPoint y: 206, endPoint x: 220, endPoint y: 214, distance: 8.4
click at [220, 214] on p "כאן פלאשי שונה מאחרים - תוספת הצביעה שלנו תזהה את הלקוח ותכניס אותו לאוטומציות …" at bounding box center [246, 223] width 240 height 27
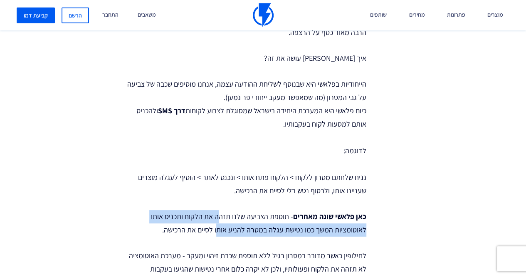
click at [220, 214] on p "כאן פלאשי שונה מאחרים - תוספת הצביעה שלנו תזהה את הלקוח ותכניס אותו לאוטומציות …" at bounding box center [246, 223] width 240 height 27
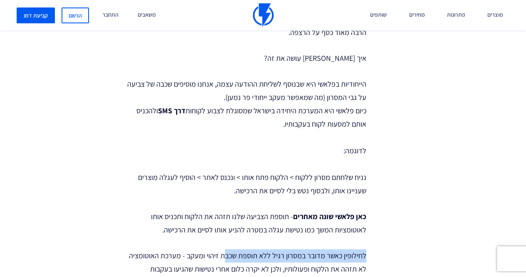
drag, startPoint x: 371, startPoint y: 225, endPoint x: 223, endPoint y: 224, distance: 147.6
click at [223, 224] on div "תגידו, יכול להיות שאתם עדיין לא משלבים את המסרונים החכמים של פלאשי בקמפיינים וב…" at bounding box center [263, 125] width 274 height 542
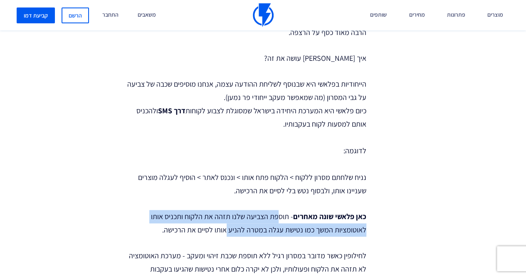
drag, startPoint x: 279, startPoint y: 208, endPoint x: 230, endPoint y: 217, distance: 50.6
click at [230, 217] on p "כאן פלאשי שונה מאחרים - תוספת הצביעה שלנו תזהה את הלקוח ותכניס אותו לאוטומציות …" at bounding box center [246, 223] width 240 height 27
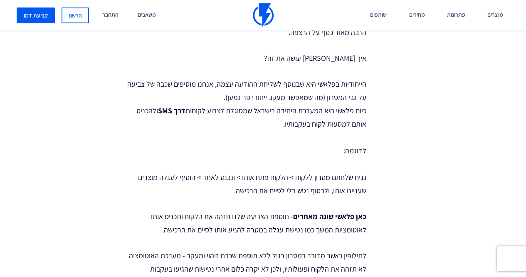
click at [259, 211] on p "כאן פלאשי שונה מאחרים - תוספת הצביעה שלנו תזהה את הלקוח ותכניס אותו לאוטומציות …" at bounding box center [246, 223] width 240 height 27
drag, startPoint x: 295, startPoint y: 217, endPoint x: 200, endPoint y: 217, distance: 94.8
click at [200, 217] on p "כאן פלאשי שונה מאחרים - תוספת הצביעה שלנו תזהה את הלקוח ותכניס אותו לאוטומציות …" at bounding box center [246, 223] width 240 height 27
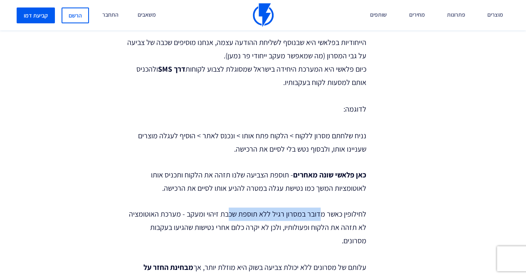
drag, startPoint x: 295, startPoint y: 205, endPoint x: 229, endPoint y: 207, distance: 66.1
click at [229, 207] on p "לחילופין כאשר מדובר במסרון רגיל ללא תוספת שכבת זיהוי ומעקב - מערכת האוטומציה לא…" at bounding box center [246, 247] width 240 height 80
drag, startPoint x: 296, startPoint y: 201, endPoint x: 204, endPoint y: 201, distance: 91.9
click at [204, 207] on p "לחילופין כאשר מדובר במסרון רגיל ללא תוספת שכבת זיהוי ומעקב - מערכת האוטומציה לא…" at bounding box center [246, 247] width 240 height 80
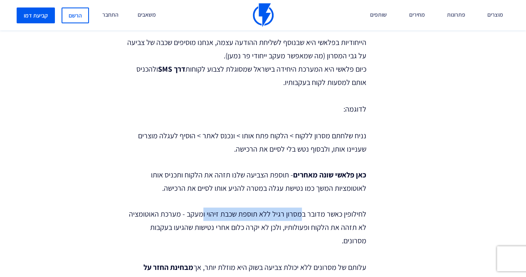
click at [204, 207] on p "לחילופין כאשר מדובר במסרון רגיל ללא תוספת שכבת זיהוי ומעקב - מערכת האוטומציה לא…" at bounding box center [246, 247] width 240 height 80
drag, startPoint x: 204, startPoint y: 201, endPoint x: 275, endPoint y: 204, distance: 71.6
click at [275, 207] on p "לחילופין כאשר מדובר במסרון רגיל ללא תוספת שכבת זיהוי ומעקב - מערכת האוטומציה לא…" at bounding box center [246, 247] width 240 height 80
drag, startPoint x: 302, startPoint y: 204, endPoint x: 185, endPoint y: 196, distance: 117.1
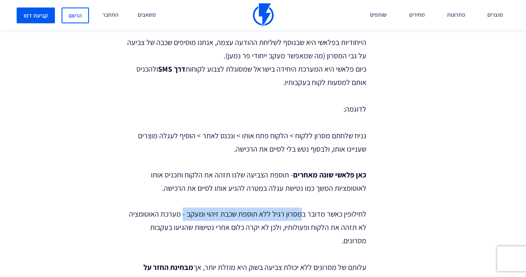
click at [185, 207] on p "לחילופין כאשר מדובר במסרון רגיל ללא תוספת שכבת זיהוי ומעקב - מערכת האוטומציה לא…" at bounding box center [246, 247] width 240 height 80
drag, startPoint x: 144, startPoint y: 207, endPoint x: 294, endPoint y: 213, distance: 150.7
click at [153, 207] on p "לחילופין כאשר מדובר במסרון רגיל ללא תוספת שכבת זיהוי ומעקב - מערכת האוטומציה לא…" at bounding box center [246, 247] width 240 height 80
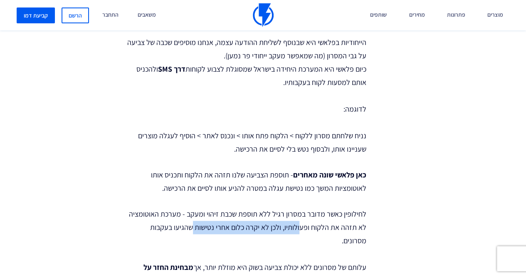
drag, startPoint x: 299, startPoint y: 214, endPoint x: 195, endPoint y: 212, distance: 104.4
click at [195, 212] on p "לחילופין כאשר מדובר במסרון רגיל ללא תוספת שכבת זיהוי ומעקב - מערכת האוטומציה לא…" at bounding box center [246, 247] width 240 height 80
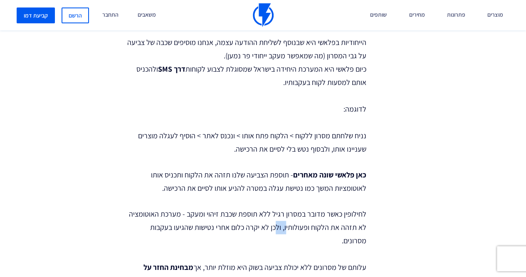
drag, startPoint x: 280, startPoint y: 218, endPoint x: 286, endPoint y: 218, distance: 6.2
click at [286, 218] on p "לחילופין כאשר מדובר במסרון רגיל ללא תוספת שכבת זיהוי ומעקב - מערכת האוטומציה לא…" at bounding box center [246, 247] width 240 height 80
click at [308, 213] on p "לחילופין כאשר מדובר במסרון רגיל ללא תוספת שכבת זיהוי ומעקב - מערכת האוטומציה לא…" at bounding box center [246, 247] width 240 height 80
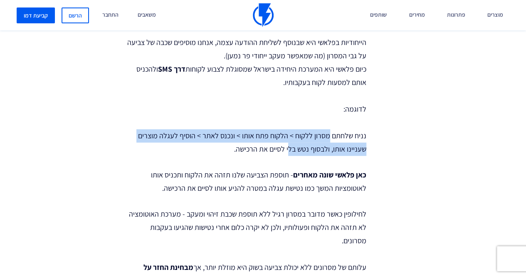
drag, startPoint x: 328, startPoint y: 122, endPoint x: 287, endPoint y: 131, distance: 41.2
click at [287, 131] on p "הייחודיות בפלאשי היא שבנוסף לשליחת ההודעה עצמה, אנחנו מוסיפים שכבה של צביעה על …" at bounding box center [246, 96] width 240 height 120
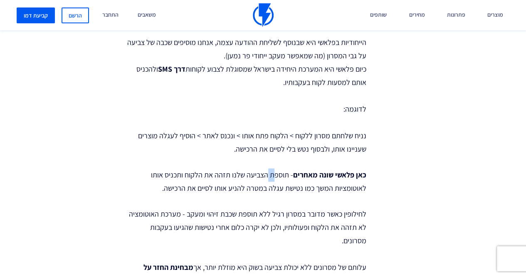
drag, startPoint x: 276, startPoint y: 154, endPoint x: 271, endPoint y: 167, distance: 13.8
click at [271, 167] on div "תגידו, יכול להיות שאתם עדיין לא משלבים את המסרונים החכמים של פלאשי בקמפיינים וב…" at bounding box center [246, 76] width 240 height 526
click at [271, 168] on p "כאן פלאשי שונה מאחרים - תוספת הצביעה שלנו תזהה את הלקוח ותכניס אותו לאוטומציות …" at bounding box center [246, 181] width 240 height 27
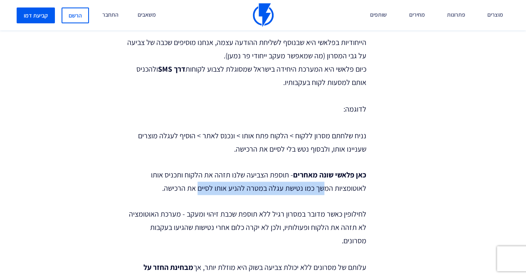
drag, startPoint x: 326, startPoint y: 178, endPoint x: 204, endPoint y: 171, distance: 122.5
click at [204, 171] on p "כאן פלאשי שונה מאחרים - תוספת הצביעה שלנו תזהה את הלקוח ותכניס אותו לאוטומציות …" at bounding box center [246, 181] width 240 height 27
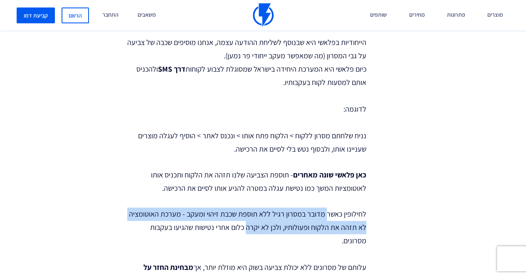
drag, startPoint x: 326, startPoint y: 201, endPoint x: 249, endPoint y: 210, distance: 77.1
click at [249, 210] on p "לחילופין כאשר מדובר במסרון רגיל ללא תוספת שכבת זיהוי ומעקב - מערכת האוטומציה לא…" at bounding box center [246, 247] width 240 height 80
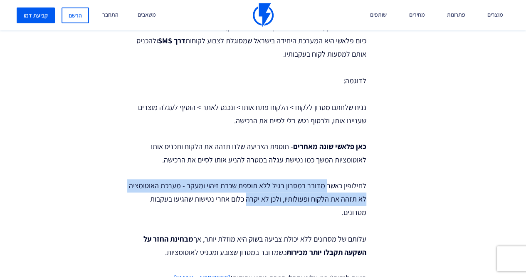
scroll to position [457, 0]
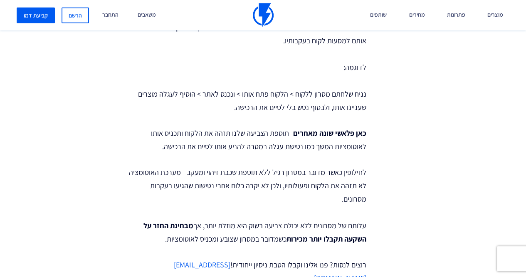
click at [282, 198] on p "לחילופין כאשר מדובר במסרון רגיל ללא תוספת שכבת זיהוי ומעקב - מערכת האוטומציה לא…" at bounding box center [246, 206] width 240 height 80
drag, startPoint x: 319, startPoint y: 201, endPoint x: 216, endPoint y: 199, distance: 102.3
click at [216, 199] on p "לחילופין כאשר מדובר במסרון רגיל ללא תוספת שכבת זיהוי ומעקב - מערכת האוטומציה לא…" at bounding box center [246, 206] width 240 height 80
drag, startPoint x: 216, startPoint y: 199, endPoint x: 278, endPoint y: 198, distance: 61.6
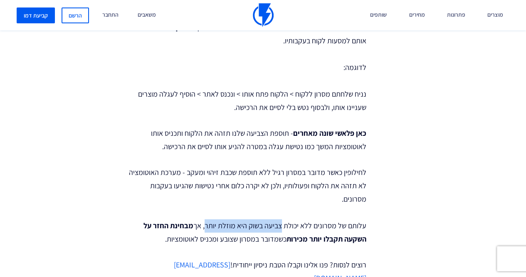
click at [278, 198] on p "לחילופין כאשר מדובר במסרון רגיל ללא תוספת שכבת זיהוי ומעקב - מערכת האוטומציה לא…" at bounding box center [246, 206] width 240 height 80
drag, startPoint x: 278, startPoint y: 198, endPoint x: 236, endPoint y: 201, distance: 41.7
click at [236, 201] on p "לחילופין כאשר מדובר במסרון רגיל ללא תוספת שכבת זיהוי ומעקב - מערכת האוטומציה לא…" at bounding box center [246, 206] width 240 height 80
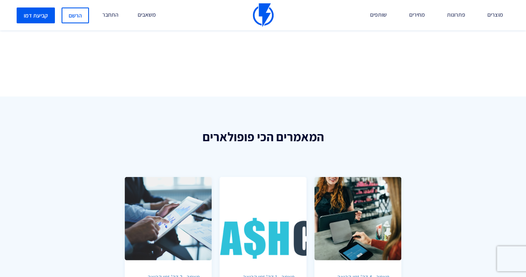
scroll to position [1081, 0]
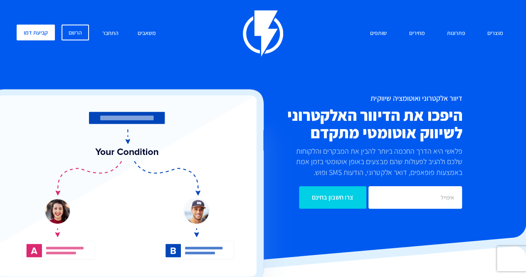
click at [0, 0] on link "מסחר אלקטרוני הפיתרון השלם להמיר ולהגדיל מכירות לאתרי מסחר" at bounding box center [0, 0] width 0 height 0
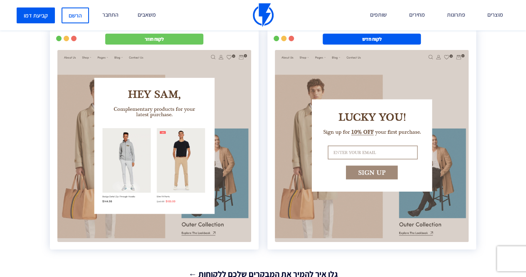
scroll to position [1331, 0]
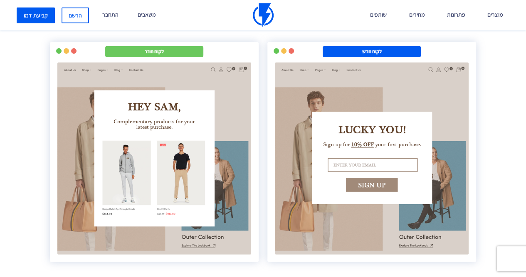
click at [334, 130] on img at bounding box center [372, 158] width 196 height 194
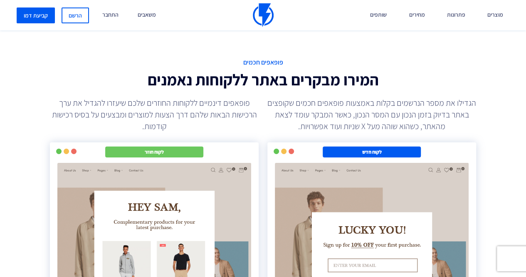
scroll to position [1206, 0]
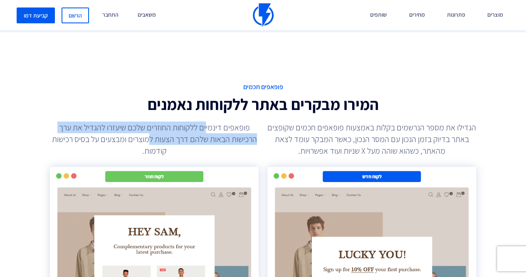
drag, startPoint x: 203, startPoint y: 114, endPoint x: 147, endPoint y: 126, distance: 56.8
click at [147, 126] on p "פופאפים דינמיים ללקוחות החוזרים שלכם שיעזרו להגדיל את ערך הרכישות הבאות שלהם דר…" at bounding box center [154, 138] width 209 height 35
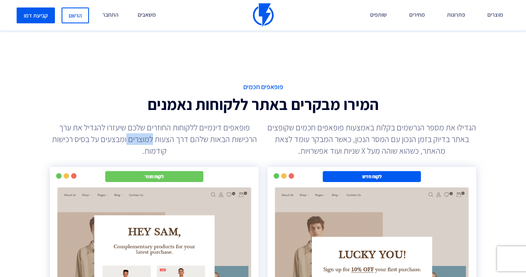
click at [147, 126] on p "פופאפים דינמיים ללקוחות החוזרים שלכם שיעזרו להגדיל את ערך הרכישות הבאות שלהם דר…" at bounding box center [154, 138] width 209 height 35
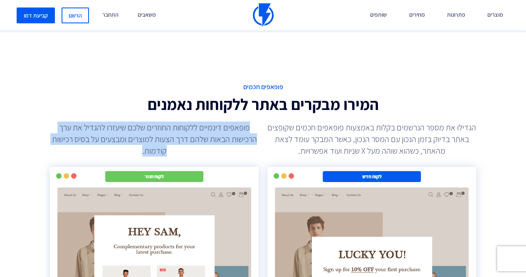
click at [147, 126] on p "פופאפים דינמיים ללקוחות החוזרים שלכם שיעזרו להגדיל את ערך הרכישות הבאות שלהם דר…" at bounding box center [154, 138] width 209 height 35
click at [197, 126] on p "פופאפים דינמיים ללקוחות החוזרים שלכם שיעזרו להגדיל את ערך הרכישות הבאות שלהם דר…" at bounding box center [154, 138] width 209 height 35
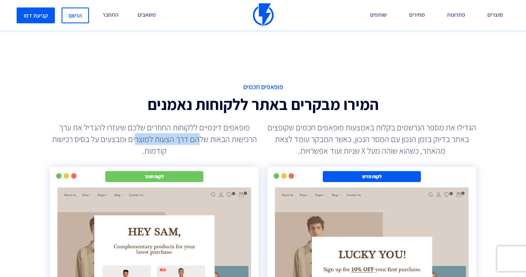
drag, startPoint x: 201, startPoint y: 123, endPoint x: 136, endPoint y: 128, distance: 64.7
click at [136, 128] on p "פופאפים דינמיים ללקוחות החוזרים שלכם שיעזרו להגדיל את ערך הרכישות הבאות שלהם דר…" at bounding box center [154, 138] width 209 height 35
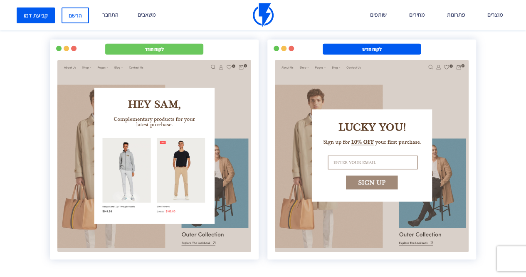
scroll to position [1289, 0]
